Goal: Task Accomplishment & Management: Complete application form

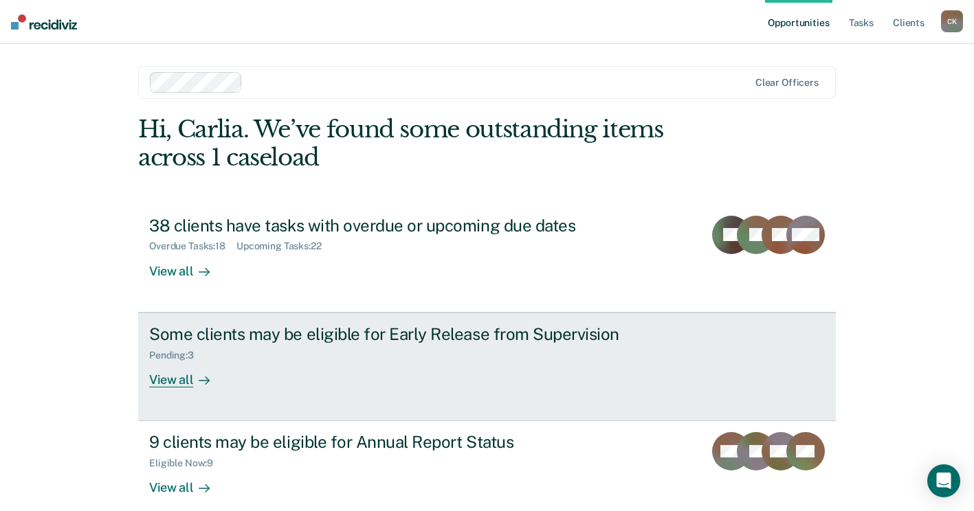
click at [166, 371] on div "View all" at bounding box center [187, 374] width 77 height 27
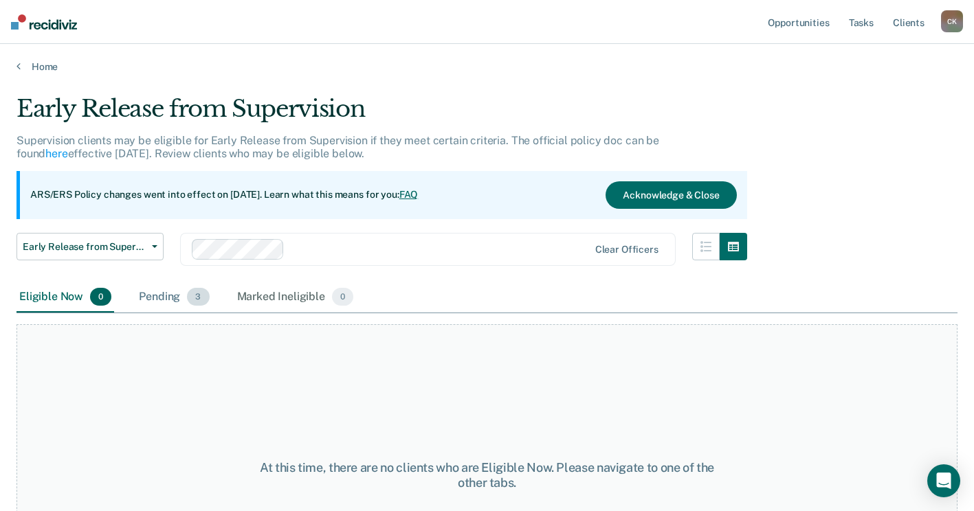
click at [172, 297] on div "Pending 3" at bounding box center [174, 297] width 76 height 30
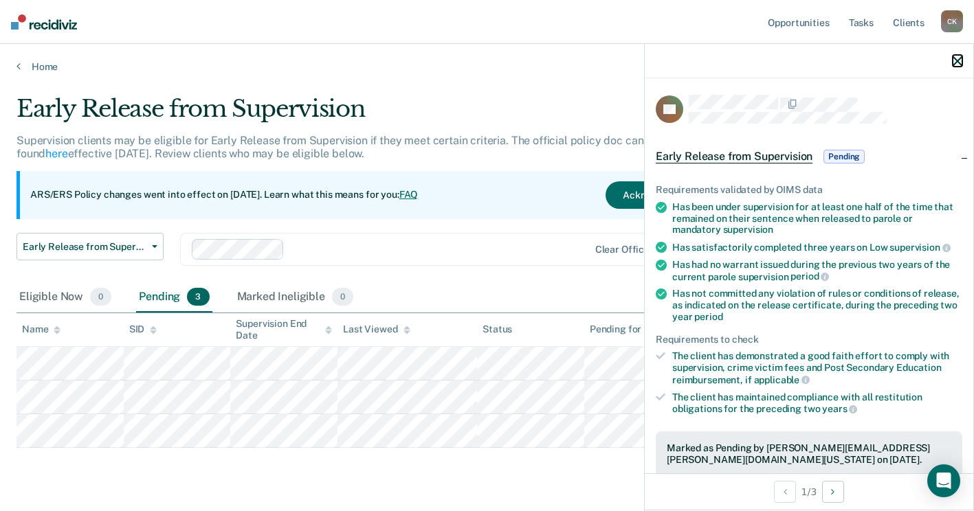
click at [959, 58] on icon "button" at bounding box center [957, 61] width 10 height 10
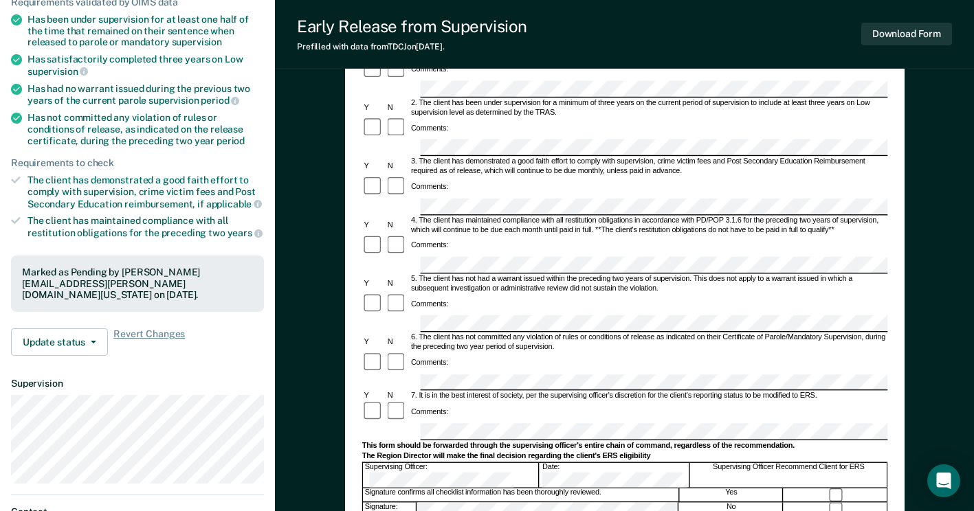
scroll to position [206, 0]
